Goal: Transaction & Acquisition: Download file/media

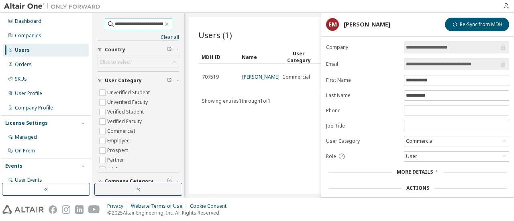
click at [124, 22] on input "**********" at bounding box center [139, 24] width 48 height 8
paste input "text"
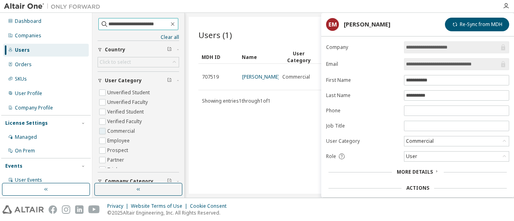
type input "**********"
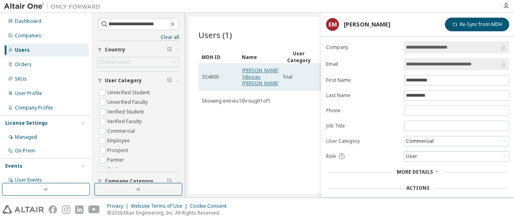
click at [248, 69] on link "Martín Andrés Iglesias Rives" at bounding box center [260, 77] width 37 height 20
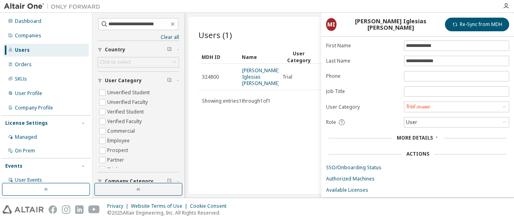
scroll to position [61, 0]
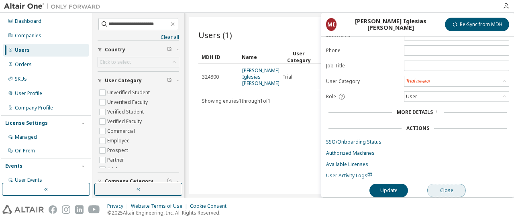
click at [445, 186] on button "Close" at bounding box center [446, 191] width 39 height 14
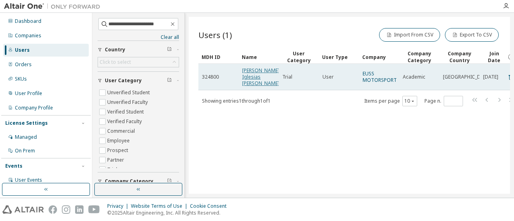
click at [257, 78] on link "Martín Andrés Iglesias Rives" at bounding box center [260, 77] width 37 height 20
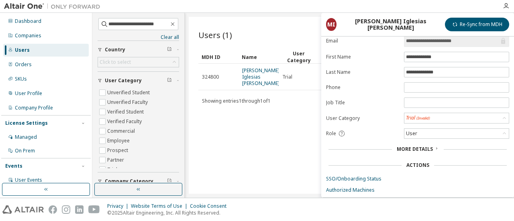
scroll to position [40, 0]
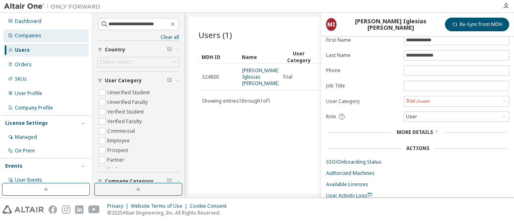
drag, startPoint x: 31, startPoint y: 36, endPoint x: 42, endPoint y: 34, distance: 11.0
click at [31, 36] on div "Companies" at bounding box center [28, 36] width 26 height 6
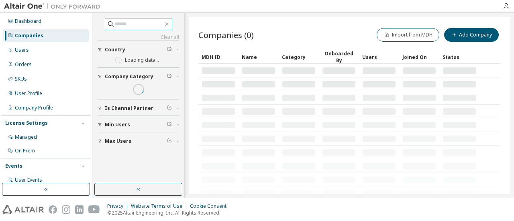
click at [120, 22] on input "text" at bounding box center [139, 24] width 48 height 8
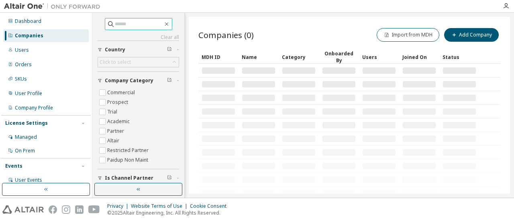
paste input "**********"
type input "**********"
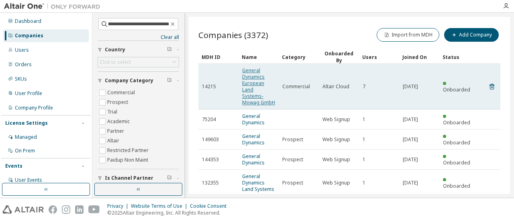
click at [255, 91] on link "General Dynamics European Land Systems-Mowag GmbH" at bounding box center [258, 86] width 33 height 39
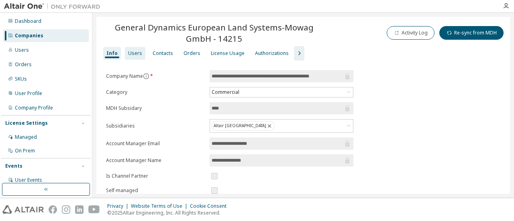
click at [216, 54] on div "License Usage" at bounding box center [228, 53] width 34 height 6
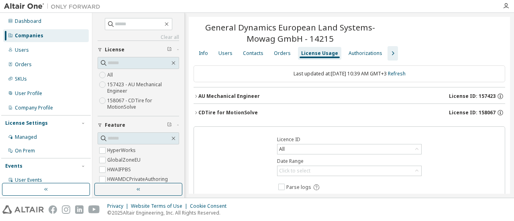
click at [196, 113] on icon "button" at bounding box center [195, 112] width 5 height 5
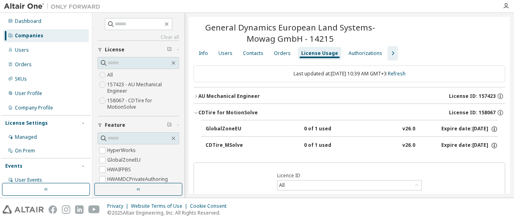
click at [196, 112] on icon "button" at bounding box center [195, 112] width 5 height 5
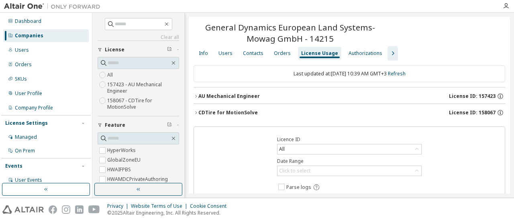
click at [388, 53] on icon "button" at bounding box center [393, 54] width 10 height 10
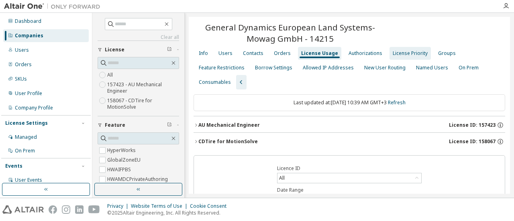
click at [400, 55] on div "License Priority" at bounding box center [409, 53] width 35 height 6
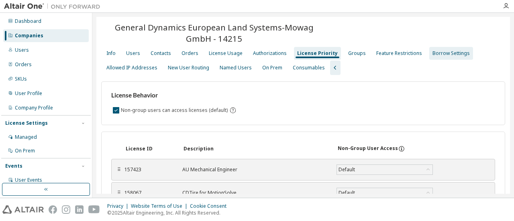
click at [432, 53] on div "Borrow Settings" at bounding box center [450, 53] width 37 height 6
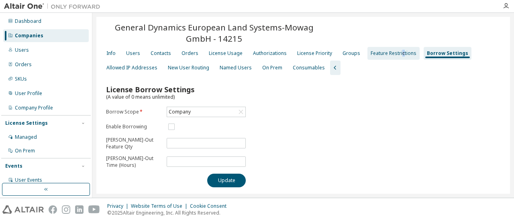
drag, startPoint x: 396, startPoint y: 55, endPoint x: 344, endPoint y: 52, distance: 52.2
click at [396, 55] on div "Feature Restrictions" at bounding box center [393, 53] width 46 height 6
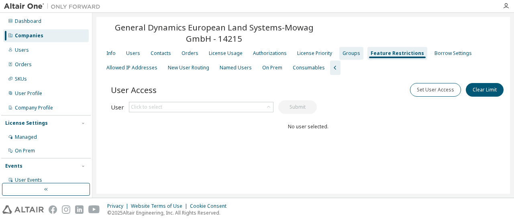
click at [344, 51] on div "Groups" at bounding box center [351, 53] width 18 height 6
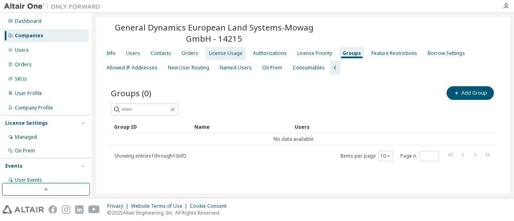
click at [210, 55] on div "License Usage" at bounding box center [226, 53] width 34 height 6
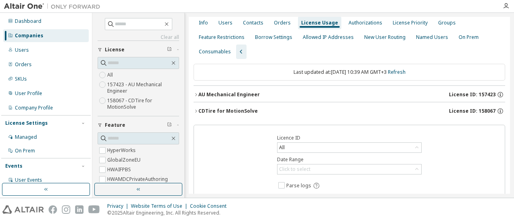
scroll to position [76, 0]
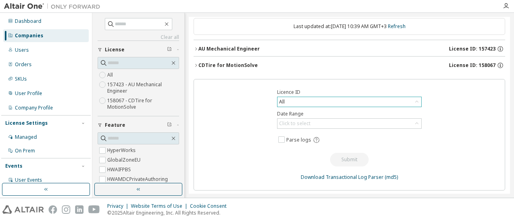
click at [315, 102] on div "All" at bounding box center [349, 102] width 144 height 10
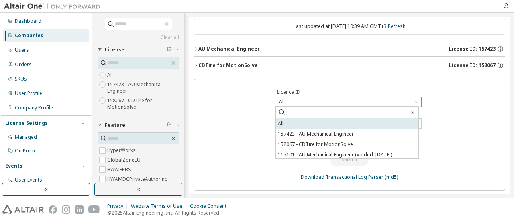
click at [294, 122] on li "All" at bounding box center [347, 123] width 142 height 10
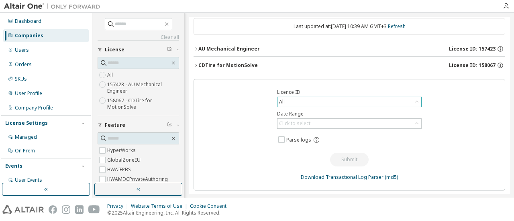
click at [330, 101] on div "All" at bounding box center [349, 102] width 144 height 10
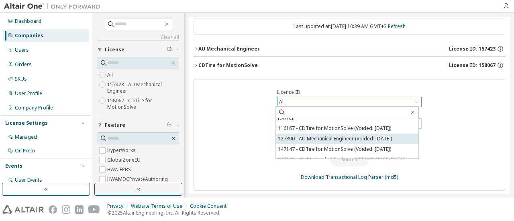
scroll to position [0, 0]
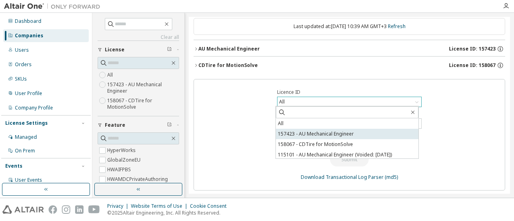
click at [341, 132] on li "157423 - AU Mechanical Engineer" at bounding box center [347, 134] width 142 height 10
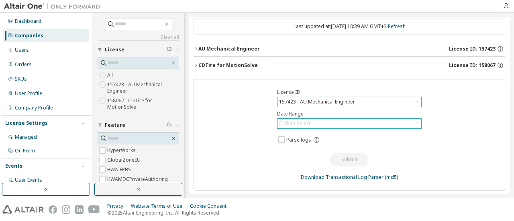
click at [342, 122] on div "Click to select" at bounding box center [349, 124] width 144 height 10
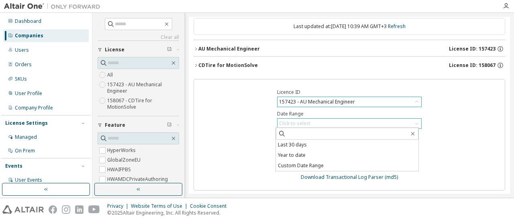
click at [342, 121] on div "Click to select" at bounding box center [349, 124] width 144 height 10
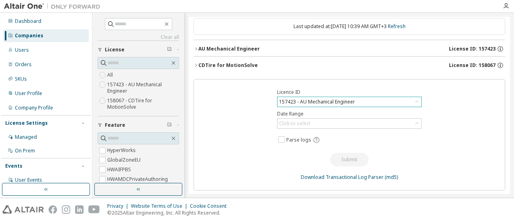
click at [368, 102] on div "157423 - AU Mechanical Engineer" at bounding box center [349, 102] width 144 height 10
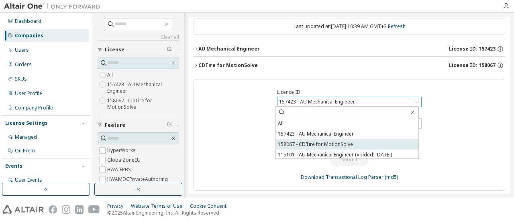
click at [357, 141] on li "158067 - CDTire for MotionSolve" at bounding box center [347, 144] width 142 height 10
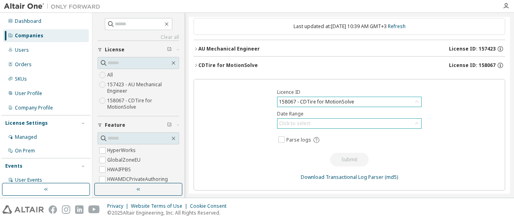
click at [327, 123] on div "Click to select" at bounding box center [349, 124] width 144 height 10
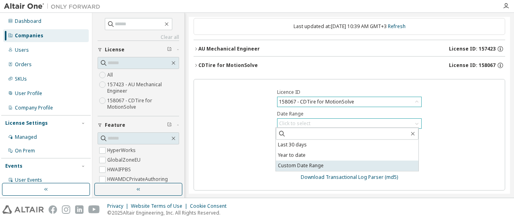
click at [348, 168] on li "Custom Date Range" at bounding box center [347, 166] width 142 height 10
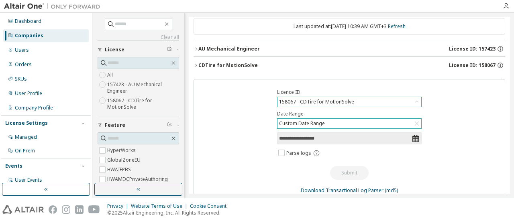
click at [417, 137] on icon at bounding box center [415, 138] width 6 height 7
click at [367, 136] on input "**********" at bounding box center [345, 138] width 132 height 8
select select "*"
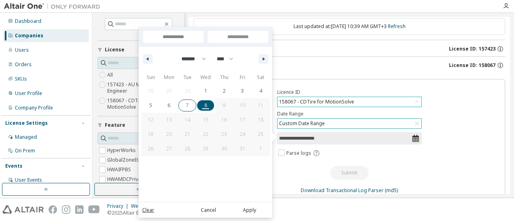
click at [181, 106] on span "7" at bounding box center [187, 105] width 18 height 10
type input "*"
type input "**********"
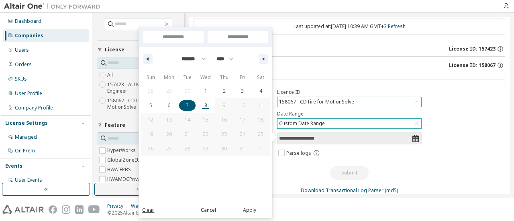
click at [200, 105] on span "8" at bounding box center [205, 105] width 18 height 10
type input "*"
type input "**********"
click at [252, 209] on button "Apply" at bounding box center [249, 209] width 39 height 9
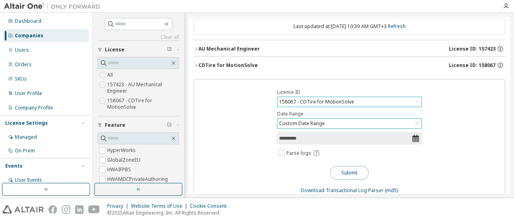
click at [346, 171] on button "Submit" at bounding box center [349, 173] width 39 height 14
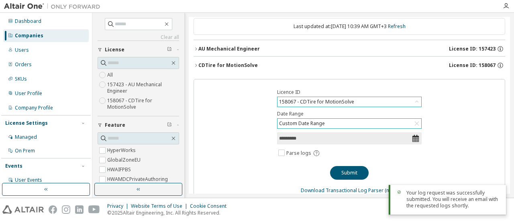
click at [337, 99] on div "158067 - CDTire for MotionSolve" at bounding box center [316, 102] width 77 height 9
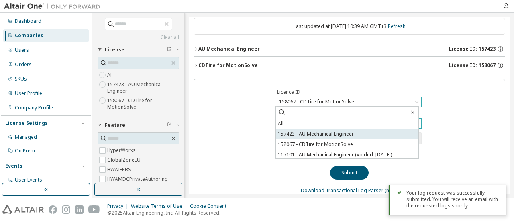
click at [336, 138] on li "157423 - AU Mechanical Engineer" at bounding box center [347, 134] width 142 height 10
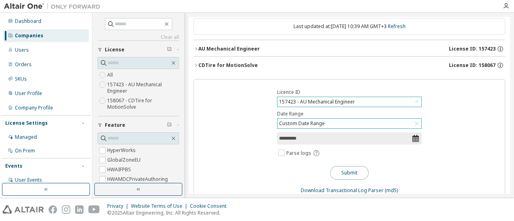
click at [344, 171] on button "Submit" at bounding box center [349, 173] width 39 height 14
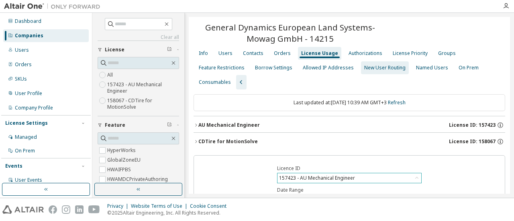
click at [376, 67] on div "New User Routing" at bounding box center [384, 68] width 41 height 6
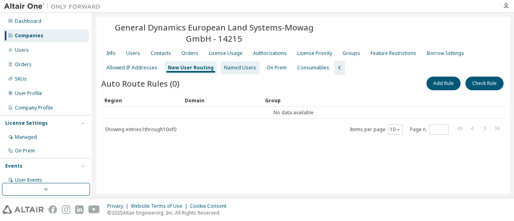
click at [227, 67] on div "Named Users" at bounding box center [240, 68] width 32 height 6
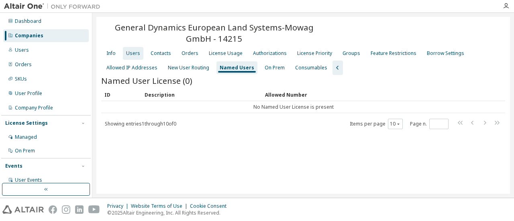
click at [132, 54] on div "Users" at bounding box center [133, 53] width 14 height 6
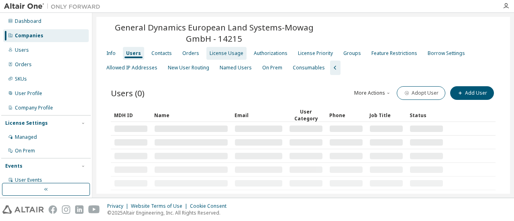
click at [213, 51] on div "License Usage" at bounding box center [226, 53] width 34 height 6
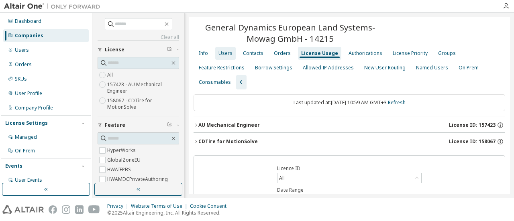
click at [219, 51] on div "Users" at bounding box center [225, 53] width 14 height 6
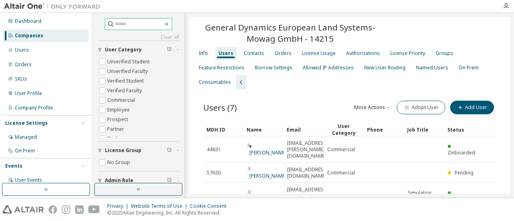
click at [135, 23] on input "text" at bounding box center [139, 24] width 48 height 8
paste input "**********"
type input "**********"
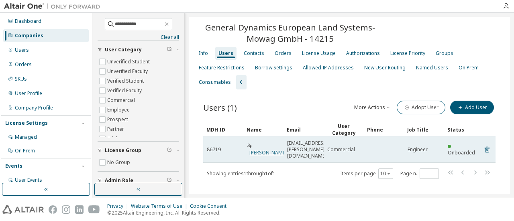
click at [262, 149] on link "Marton Graf" at bounding box center [267, 152] width 37 height 7
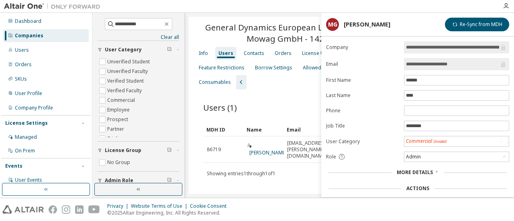
scroll to position [61, 0]
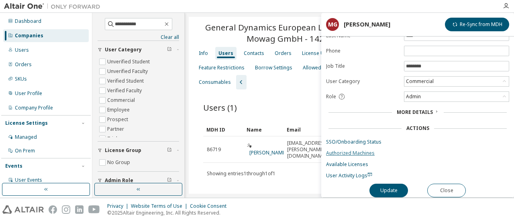
click at [349, 150] on link "Authorized Machines" at bounding box center [417, 153] width 183 height 6
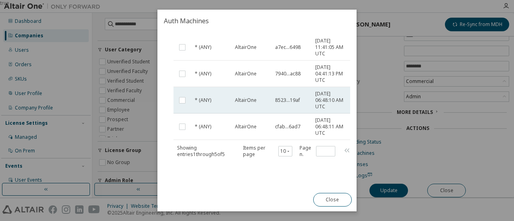
scroll to position [0, 0]
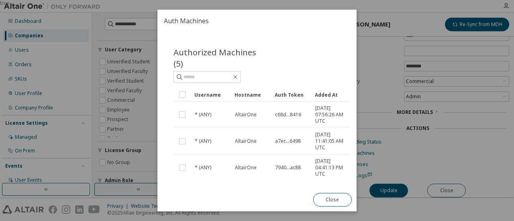
click at [322, 91] on div "Added At" at bounding box center [332, 94] width 34 height 13
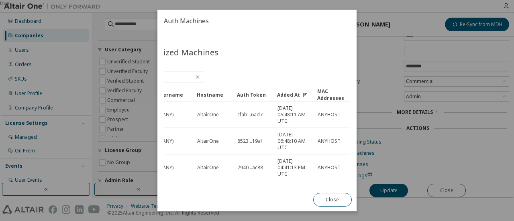
scroll to position [0, 39]
click at [340, 203] on button "Close" at bounding box center [332, 200] width 39 height 14
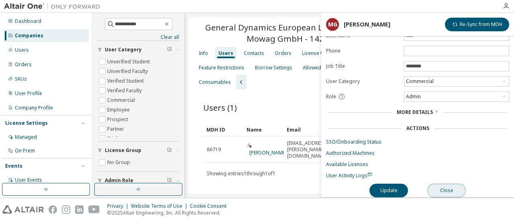
click at [449, 184] on button "Close" at bounding box center [446, 191] width 39 height 14
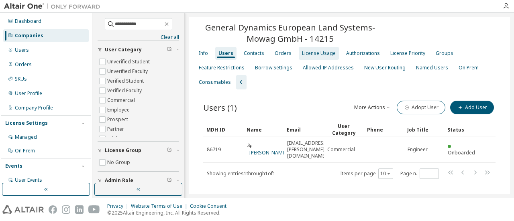
click at [307, 55] on div "License Usage" at bounding box center [319, 53] width 34 height 6
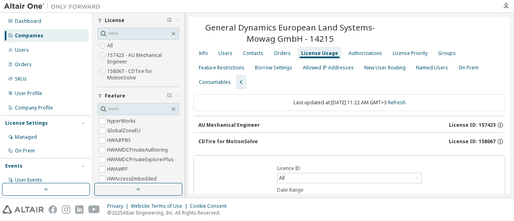
scroll to position [40, 0]
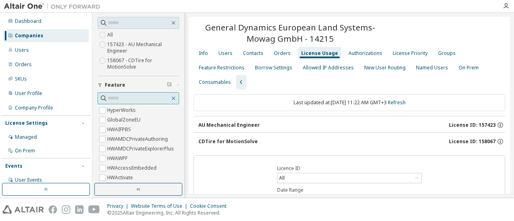
click at [170, 99] on icon "button" at bounding box center [173, 98] width 6 height 6
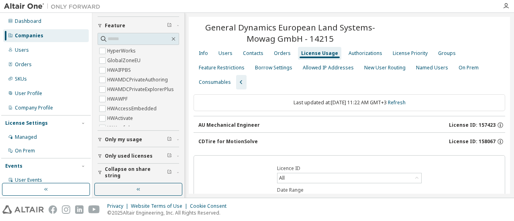
click at [131, 156] on span "Only used licenses" at bounding box center [129, 156] width 48 height 6
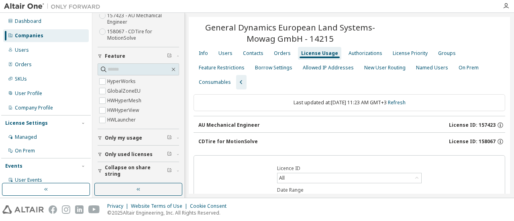
scroll to position [67, 0]
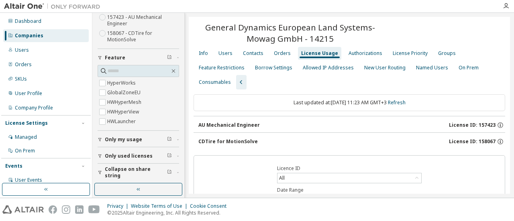
click at [118, 153] on span "Only used licenses" at bounding box center [129, 156] width 48 height 6
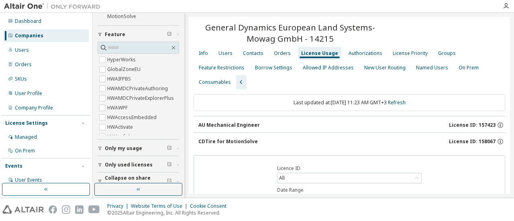
scroll to position [100, 0]
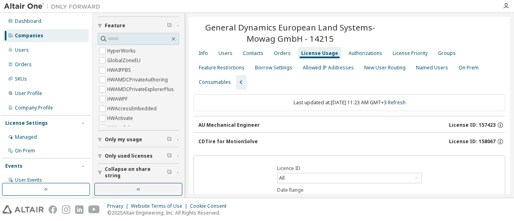
click at [293, 138] on div "CDTire for MotionSolve License ID: 158067" at bounding box center [351, 141] width 307 height 7
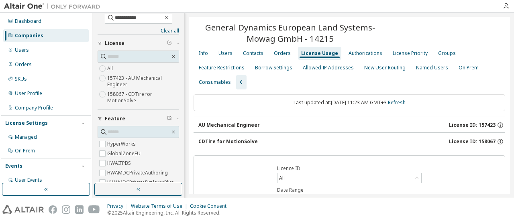
scroll to position [0, 0]
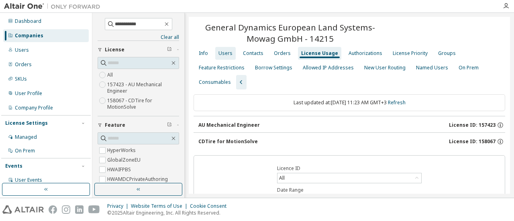
click at [223, 52] on div "Users" at bounding box center [225, 53] width 14 height 6
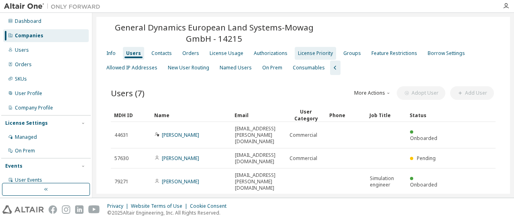
click at [298, 52] on div "License Priority" at bounding box center [315, 53] width 35 height 6
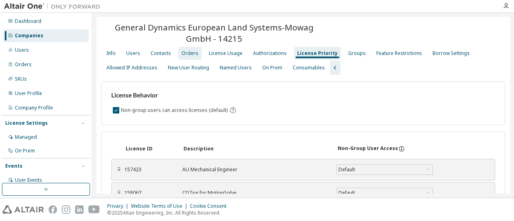
click at [178, 55] on div "Orders" at bounding box center [189, 53] width 23 height 13
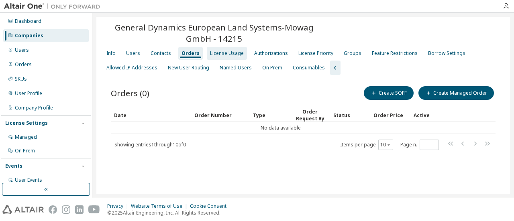
click at [219, 55] on div "License Usage" at bounding box center [227, 53] width 34 height 6
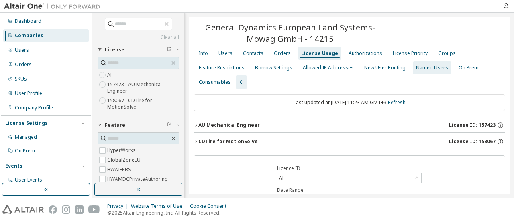
drag, startPoint x: 209, startPoint y: 67, endPoint x: 216, endPoint y: 73, distance: 9.1
click at [209, 67] on div "Feature Restrictions" at bounding box center [222, 68] width 46 height 6
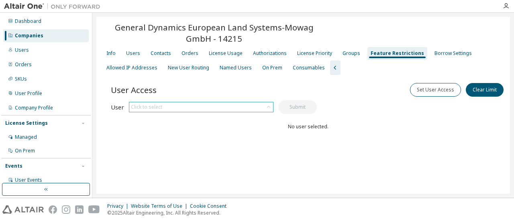
click at [183, 106] on div "Click to select" at bounding box center [201, 107] width 144 height 10
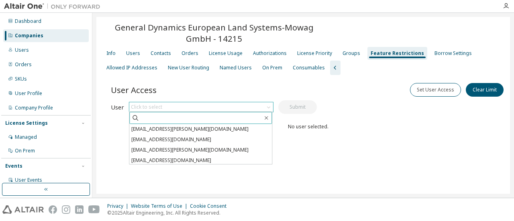
click at [187, 119] on input "text" at bounding box center [200, 118] width 123 height 8
paste input "**********"
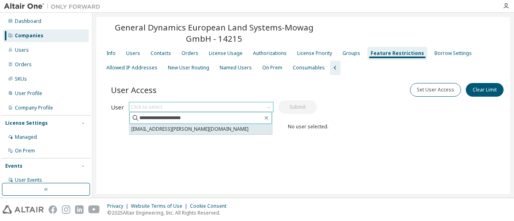
type input "**********"
click at [193, 130] on li "marton.graf@gdels.com" at bounding box center [200, 129] width 142 height 10
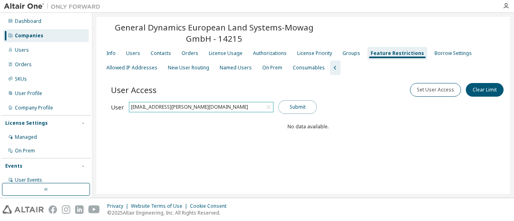
click at [293, 107] on button "Submit" at bounding box center [297, 107] width 39 height 14
click at [131, 53] on div "Users" at bounding box center [133, 53] width 14 height 6
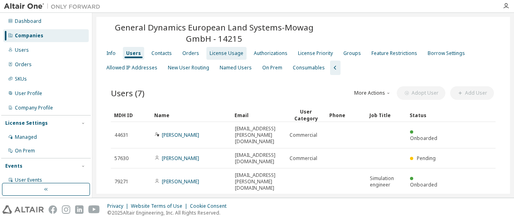
click at [223, 57] on div "License Usage" at bounding box center [226, 53] width 40 height 13
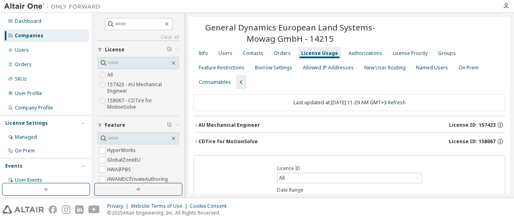
click at [196, 141] on icon "button" at bounding box center [195, 141] width 5 height 5
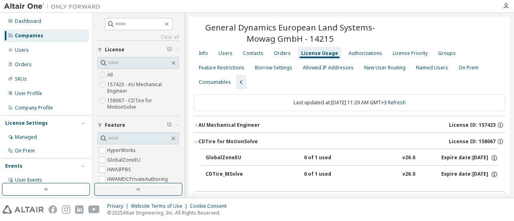
click at [196, 141] on icon "button" at bounding box center [195, 141] width 5 height 5
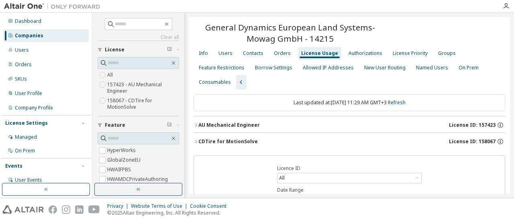
click at [195, 124] on icon "button" at bounding box center [195, 125] width 5 height 5
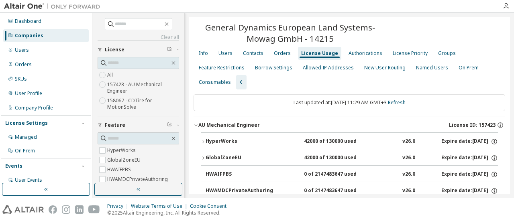
click at [195, 124] on icon "button" at bounding box center [195, 125] width 5 height 5
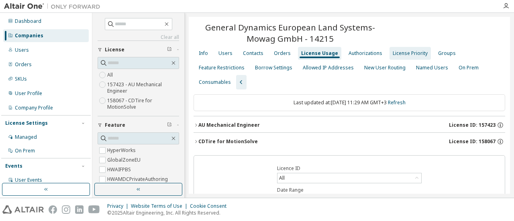
click at [412, 53] on div "License Priority" at bounding box center [409, 53] width 35 height 6
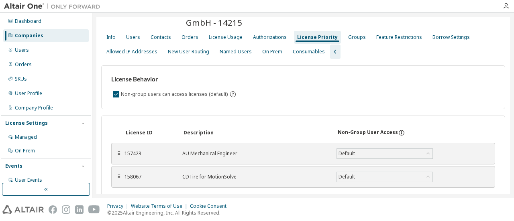
scroll to position [40, 0]
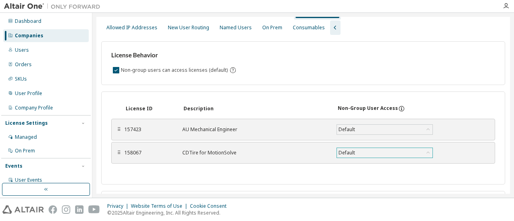
click at [384, 150] on div "Default" at bounding box center [384, 153] width 95 height 10
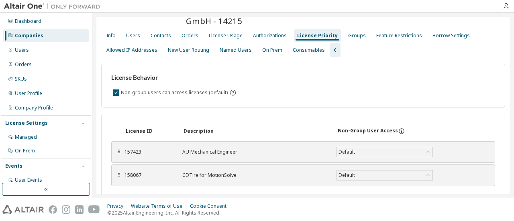
scroll to position [0, 0]
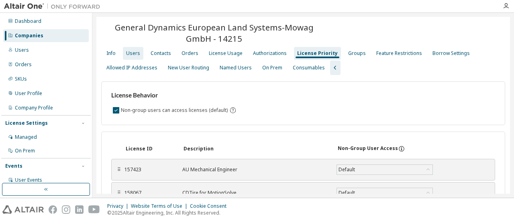
click at [138, 54] on div "Users" at bounding box center [133, 53] width 14 height 6
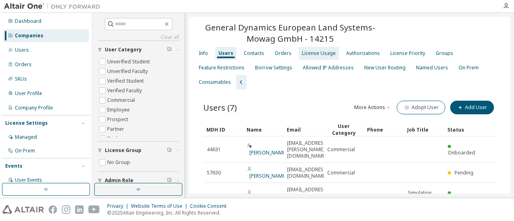
click at [318, 50] on div "License Usage" at bounding box center [319, 53] width 40 height 13
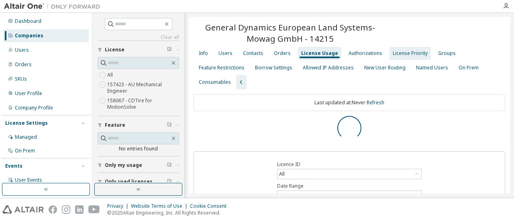
click at [394, 53] on div "License Priority" at bounding box center [409, 53] width 35 height 6
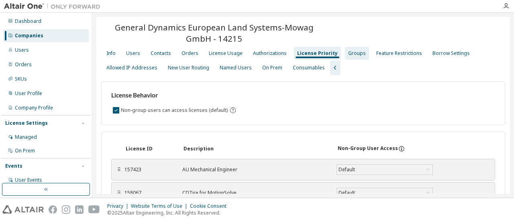
click at [348, 52] on div "Groups" at bounding box center [357, 53] width 18 height 6
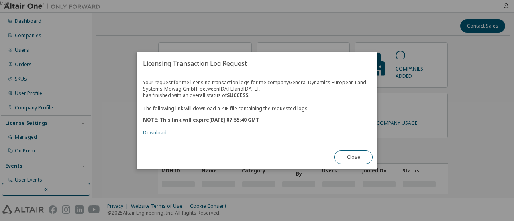
click at [161, 134] on link "Download" at bounding box center [155, 132] width 24 height 7
click at [157, 131] on link "Download" at bounding box center [155, 132] width 24 height 7
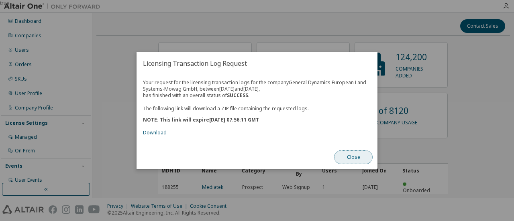
click at [361, 155] on button "Close" at bounding box center [353, 157] width 39 height 14
